Goal: Transaction & Acquisition: Purchase product/service

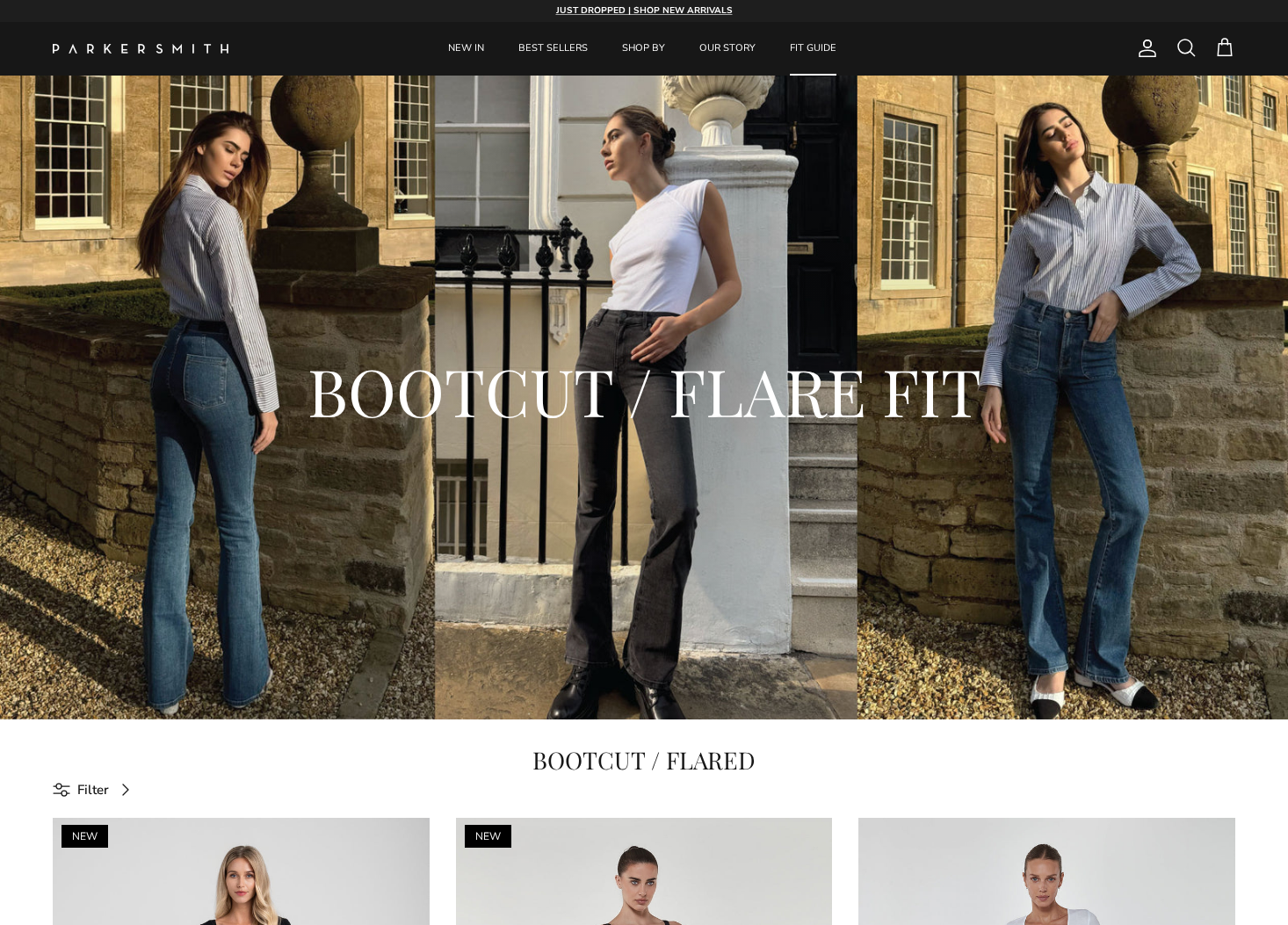
click at [828, 45] on link "FIT GUIDE" at bounding box center [813, 49] width 78 height 53
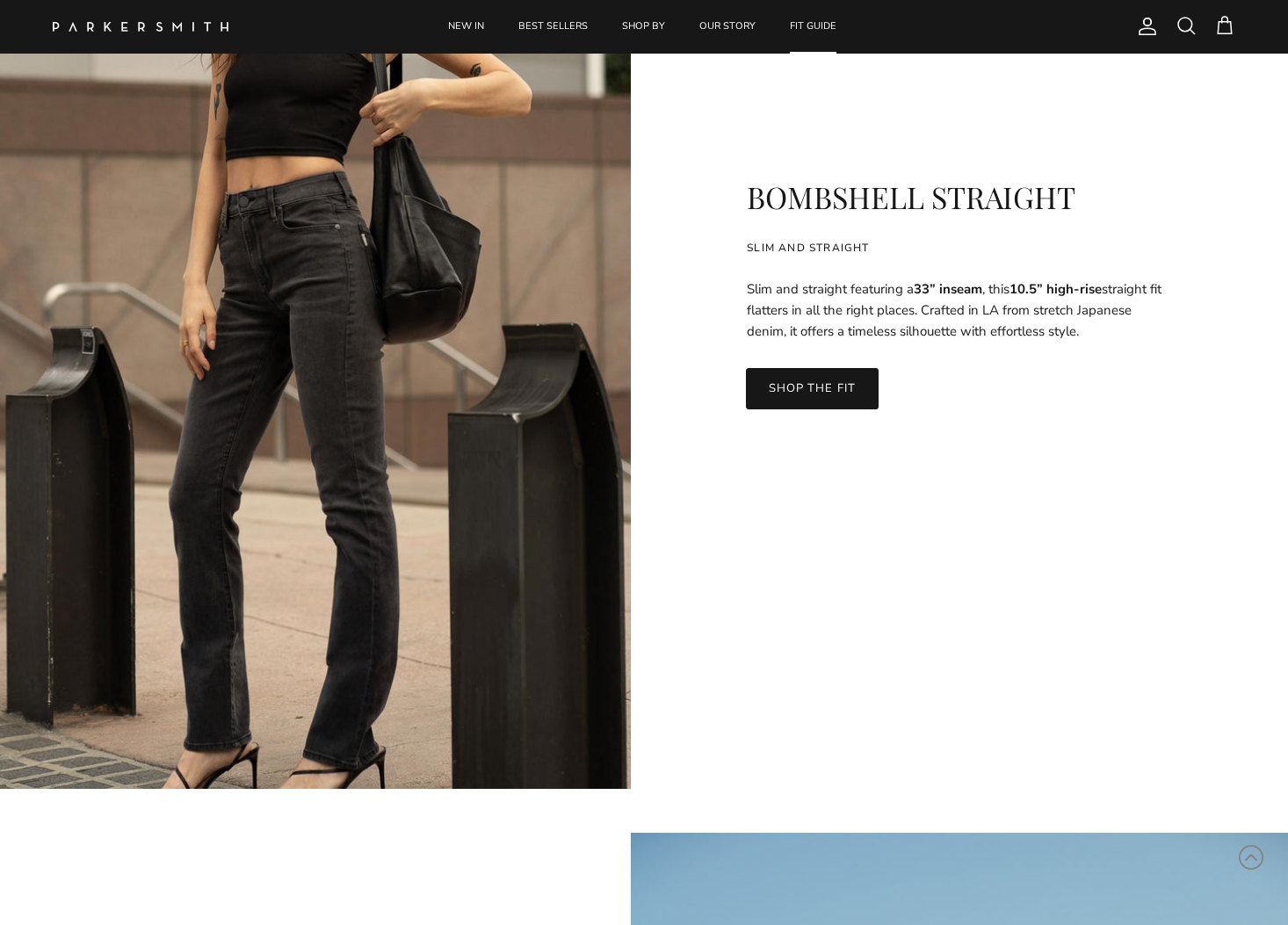
scroll to position [4295, 0]
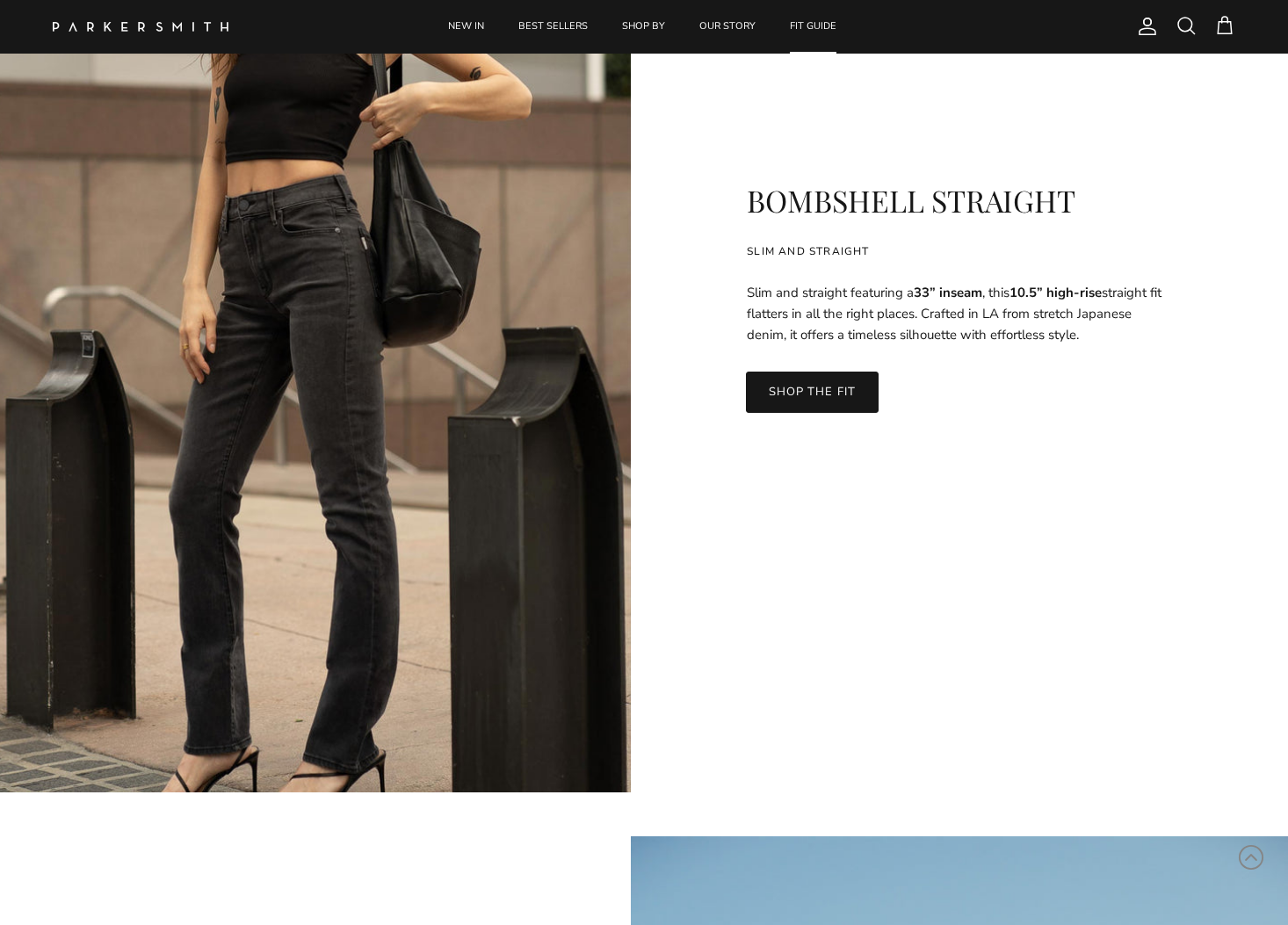
click at [835, 391] on link "SHOP THE FIT" at bounding box center [812, 391] width 132 height 40
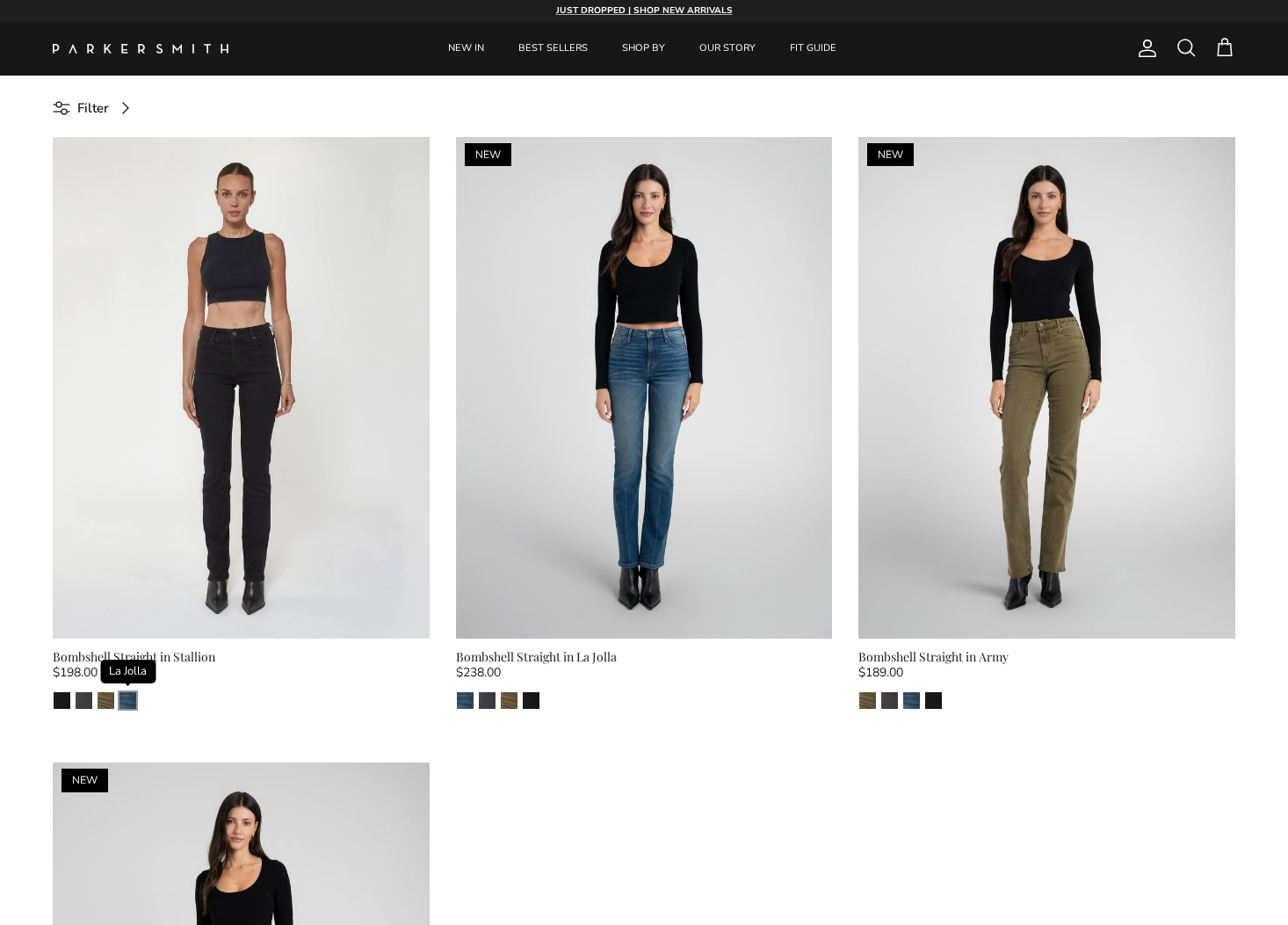
click at [127, 701] on img "La Jolla" at bounding box center [127, 700] width 17 height 17
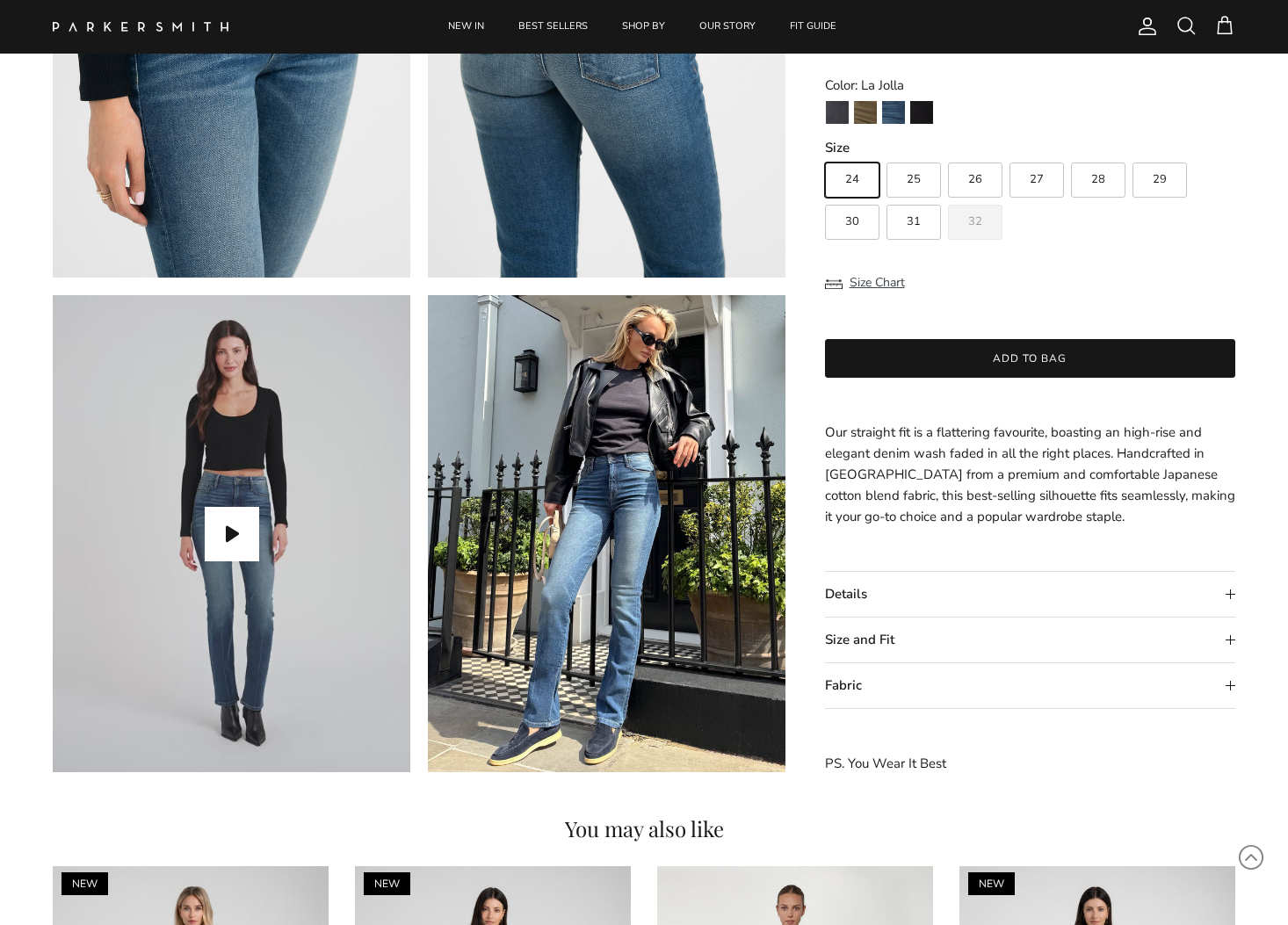
scroll to position [1349, 0]
